Goal: Information Seeking & Learning: Find specific page/section

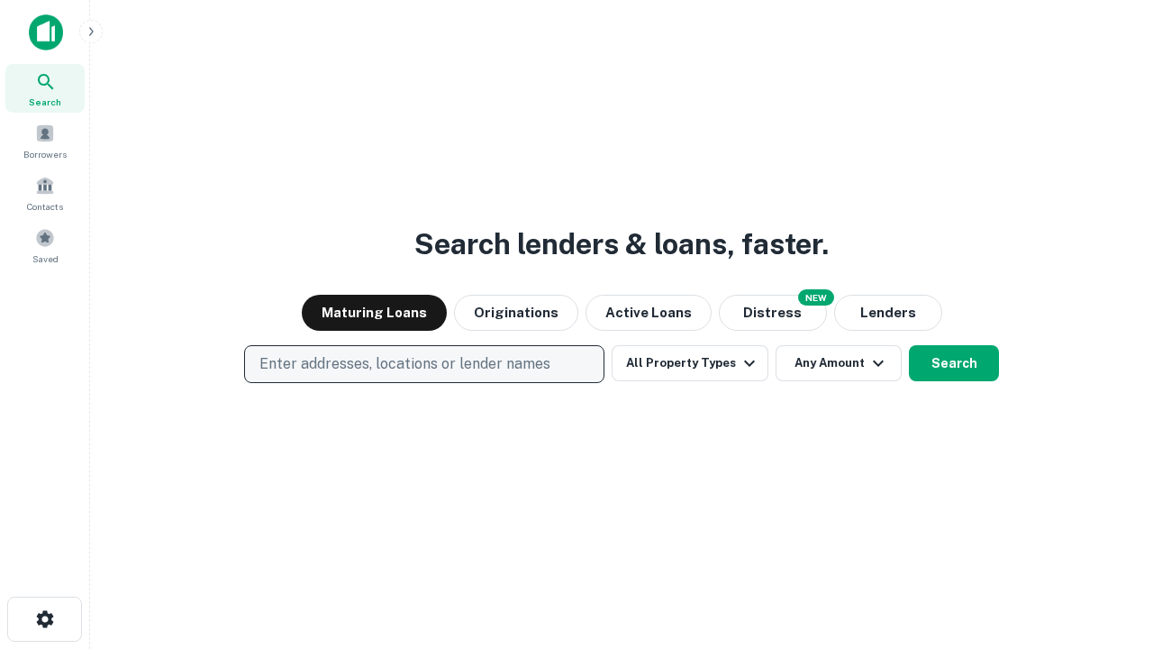
click at [423, 364] on p "Enter addresses, locations or lender names" at bounding box center [404, 364] width 291 height 22
type input "**********"
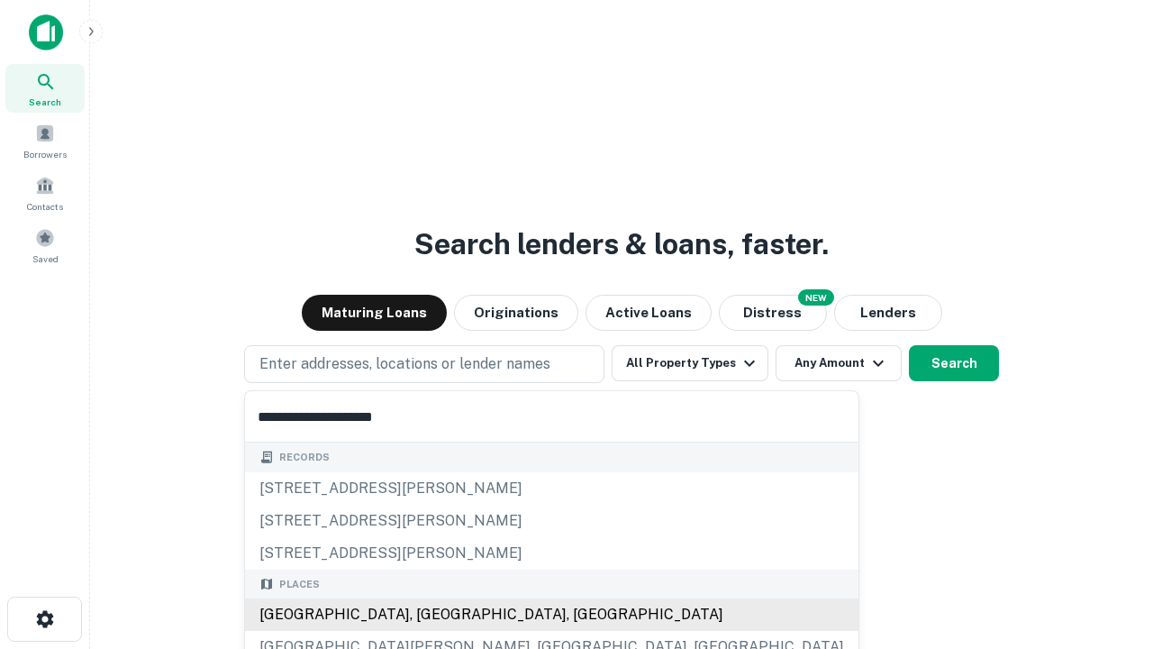
click at [431, 614] on div "[GEOGRAPHIC_DATA], [GEOGRAPHIC_DATA], [GEOGRAPHIC_DATA]" at bounding box center [552, 614] width 614 height 32
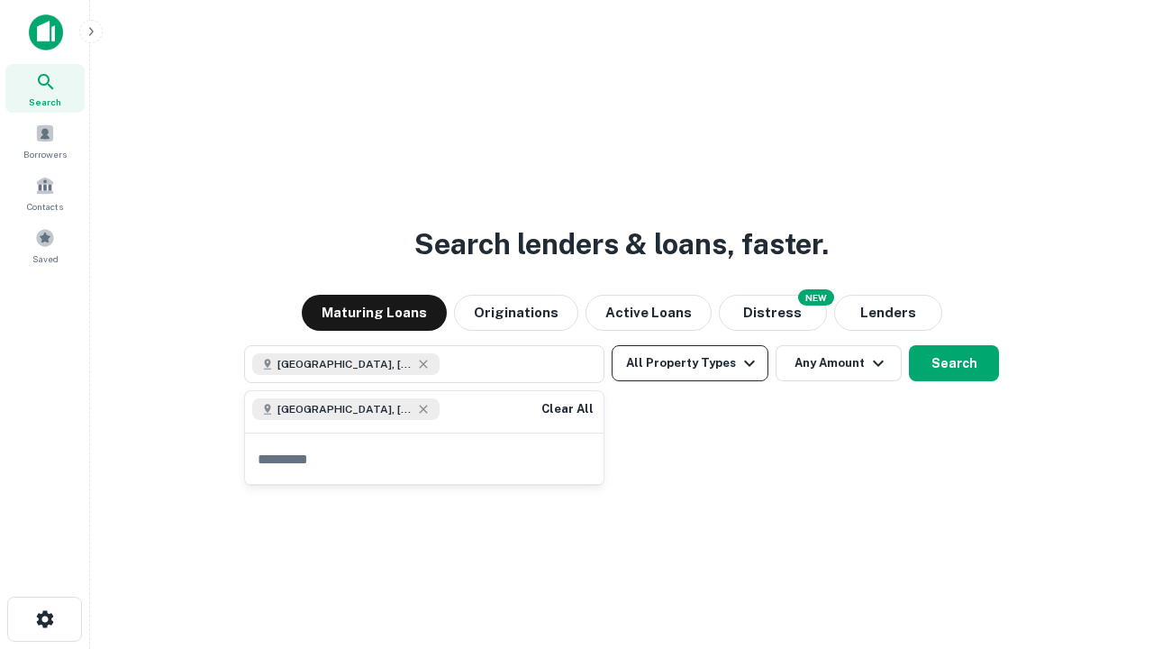
click at [690, 363] on button "All Property Types" at bounding box center [690, 363] width 157 height 36
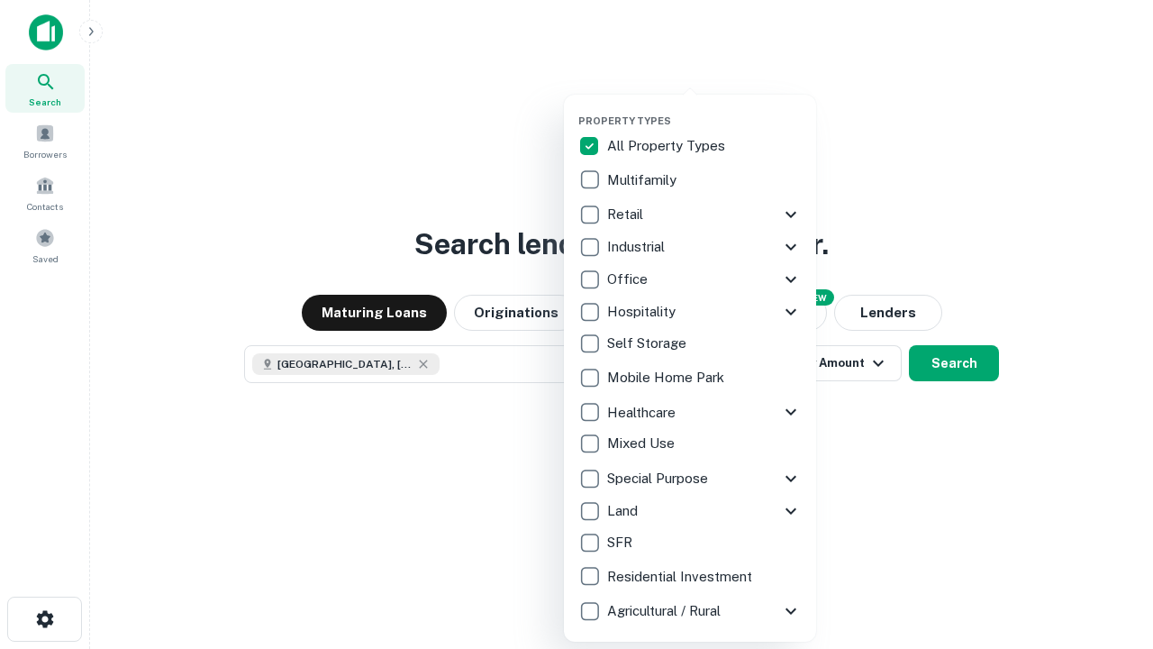
click at [705, 109] on button "button" at bounding box center [704, 109] width 252 height 1
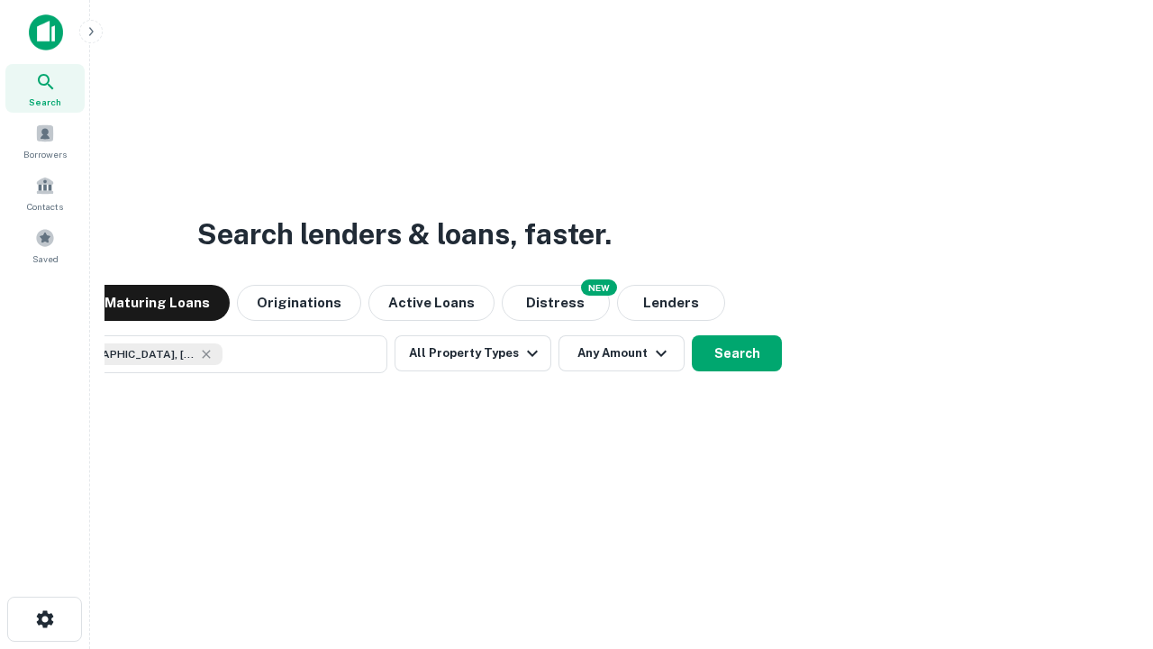
scroll to position [29, 0]
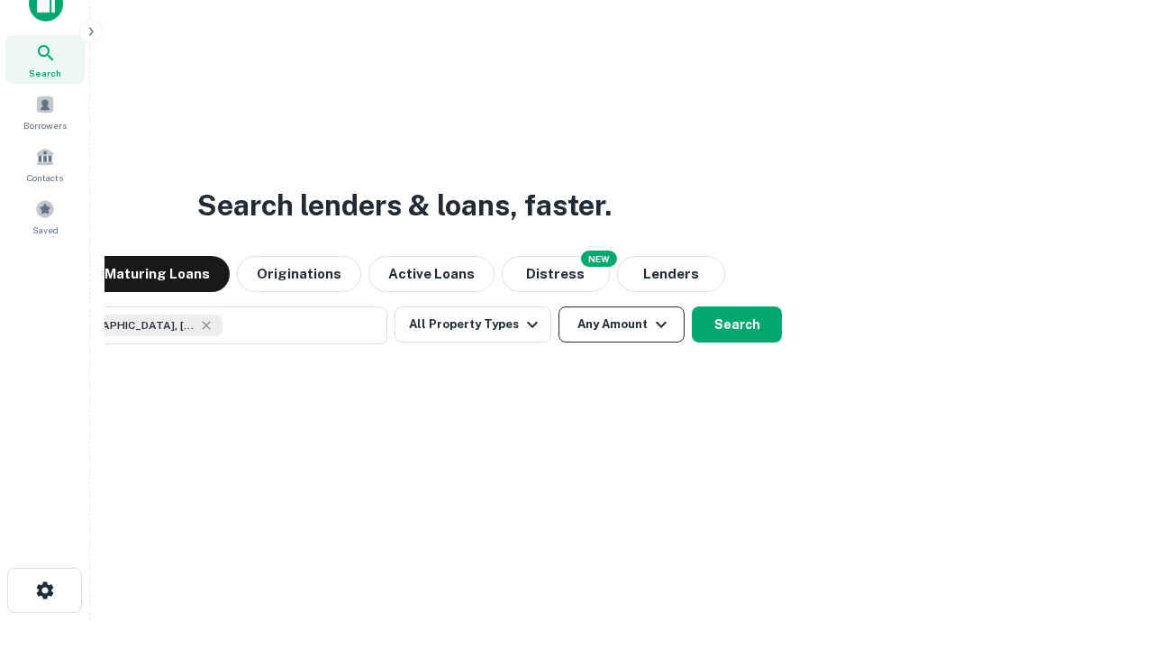
click at [559, 306] on button "Any Amount" at bounding box center [622, 324] width 126 height 36
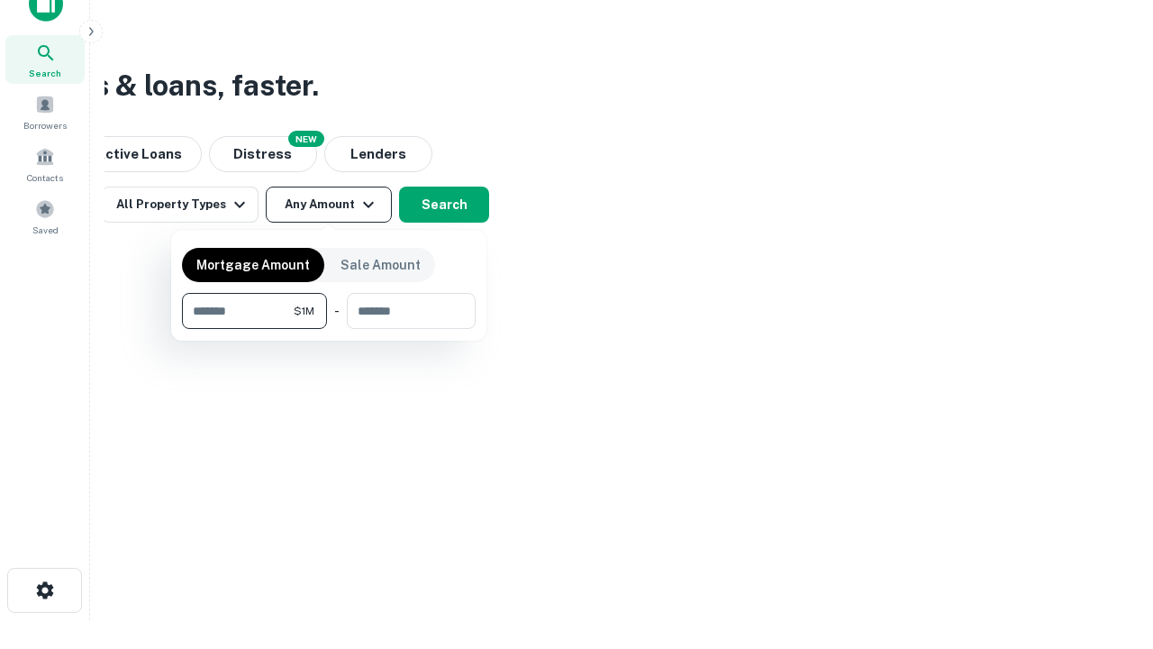
type input "*******"
click at [329, 329] on button "button" at bounding box center [329, 329] width 294 height 1
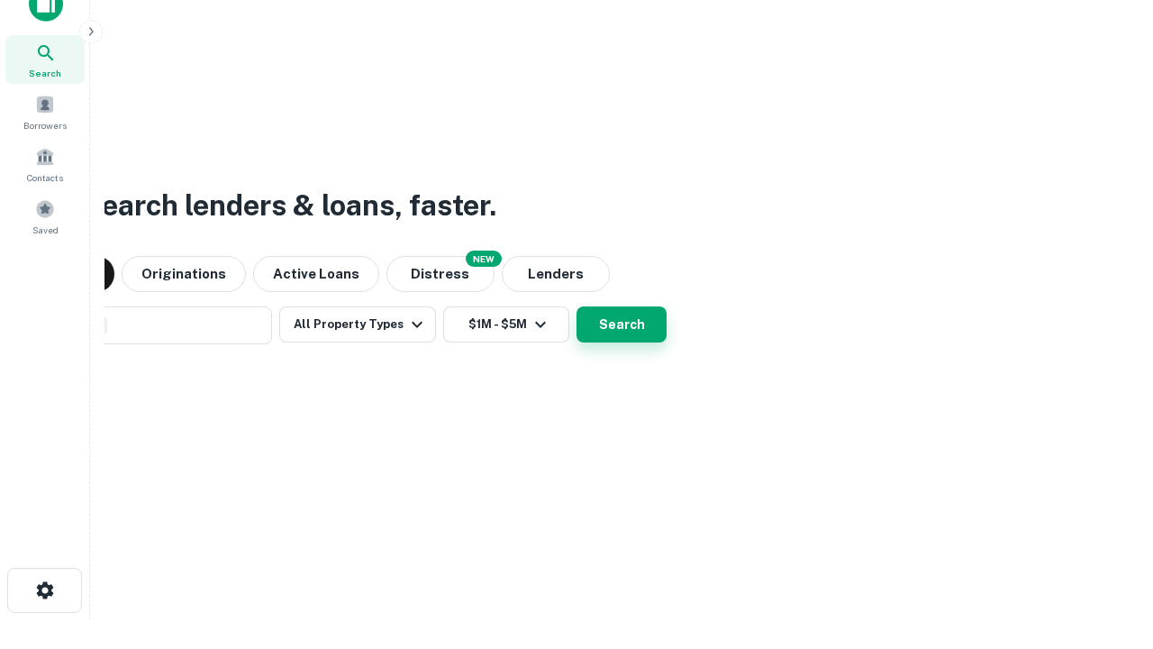
click at [577, 306] on button "Search" at bounding box center [622, 324] width 90 height 36
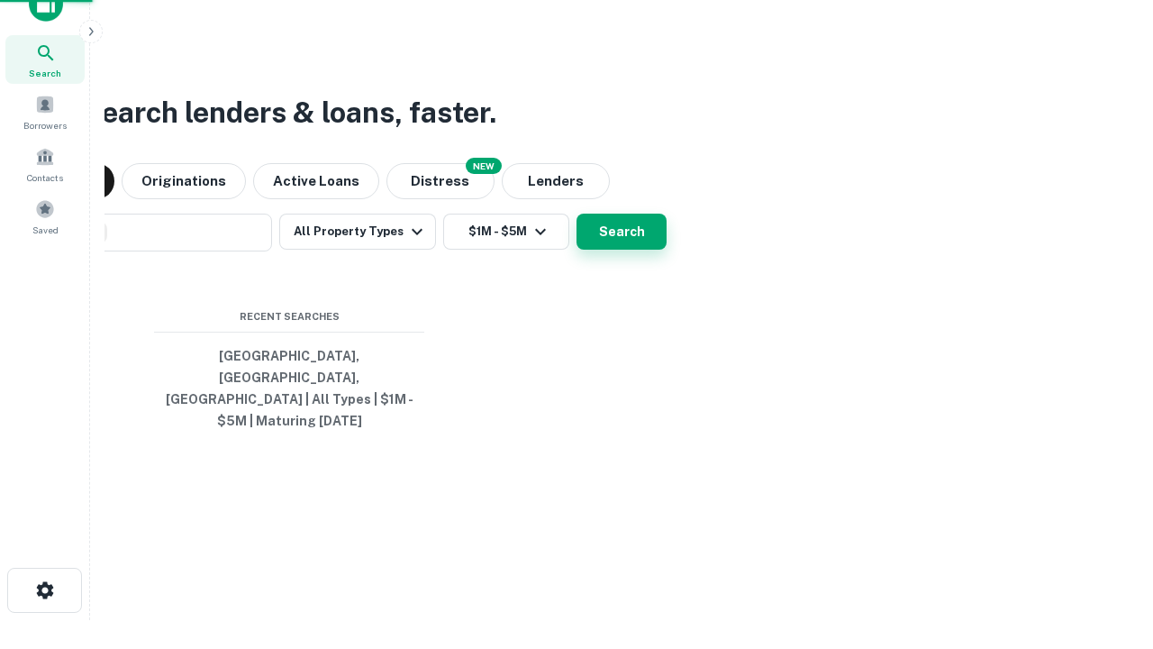
scroll to position [59, 510]
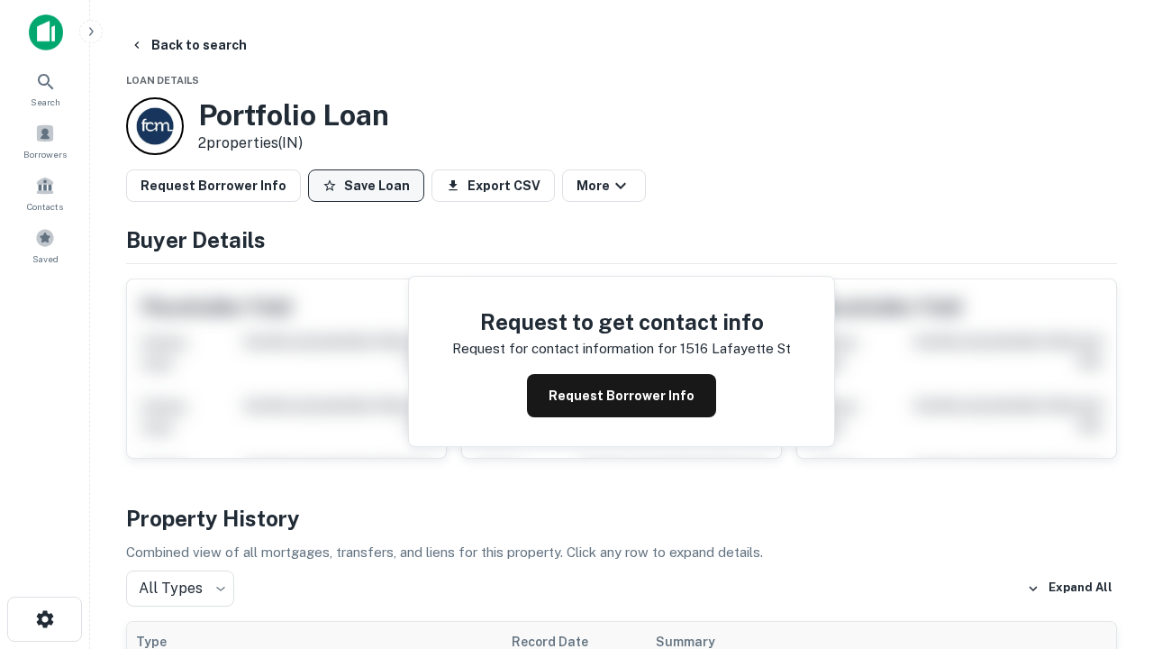
click at [366, 186] on button "Save Loan" at bounding box center [366, 185] width 116 height 32
click at [370, 186] on button "Save Loan" at bounding box center [366, 185] width 116 height 32
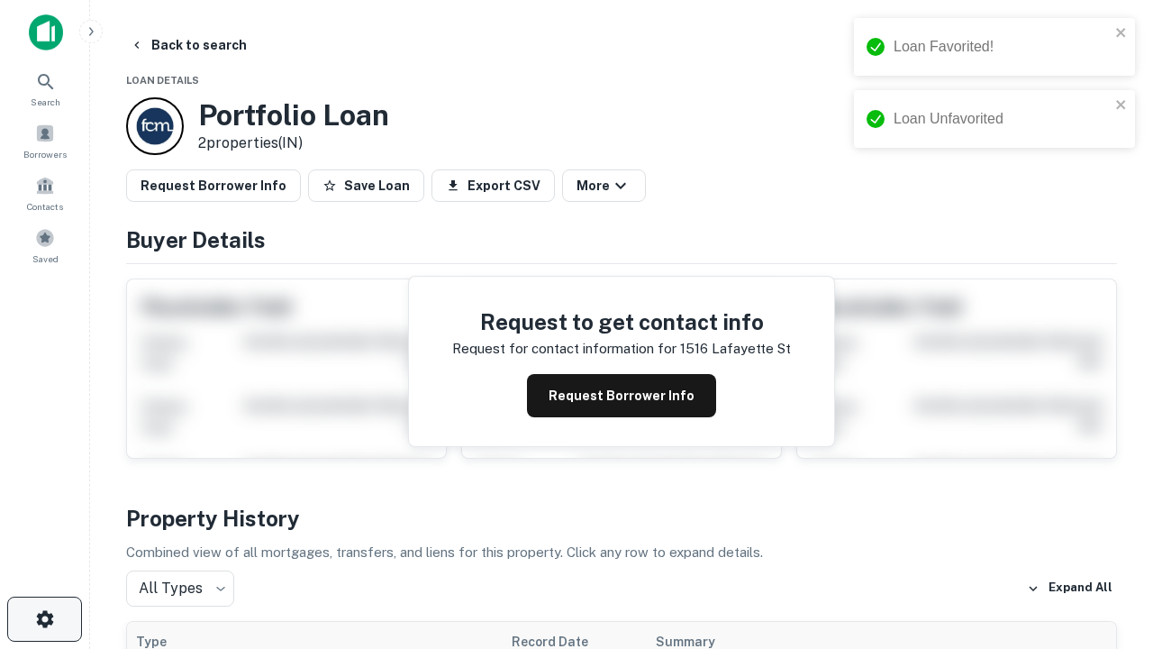
click at [44, 619] on icon "button" at bounding box center [45, 619] width 22 height 22
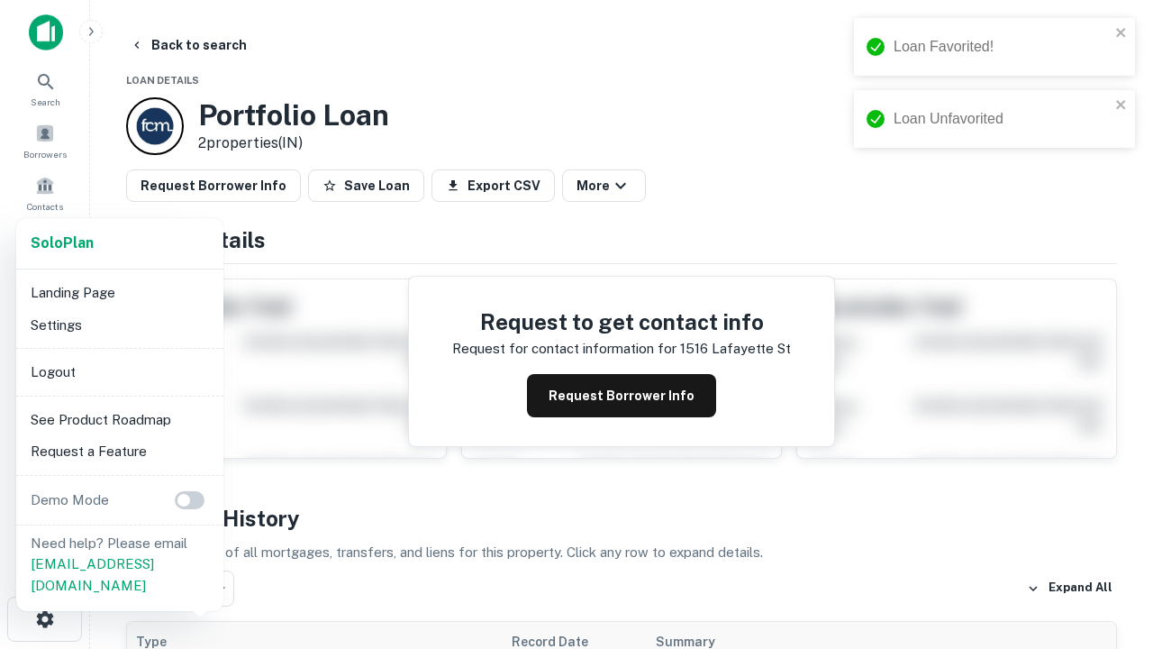
click at [119, 371] on li "Logout" at bounding box center [119, 372] width 193 height 32
